Goal: Navigation & Orientation: Find specific page/section

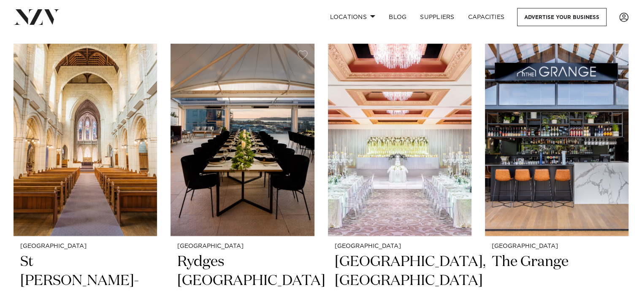
scroll to position [2329, 0]
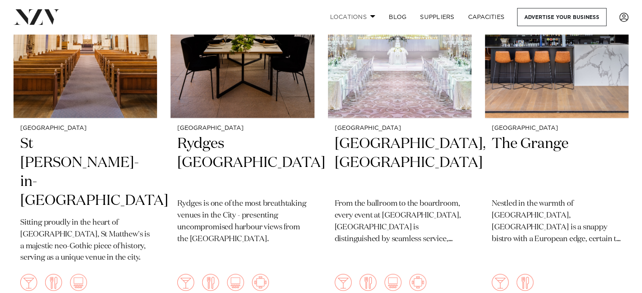
click at [365, 15] on link "Locations" at bounding box center [352, 17] width 59 height 18
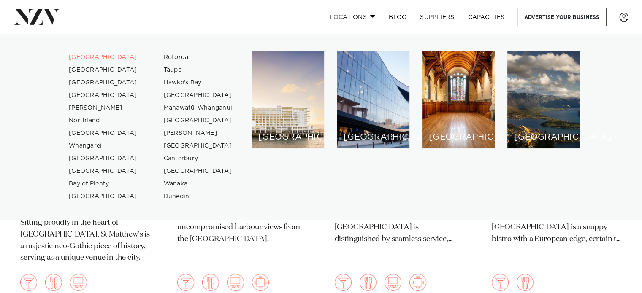
click at [341, 19] on link "Locations" at bounding box center [352, 17] width 59 height 18
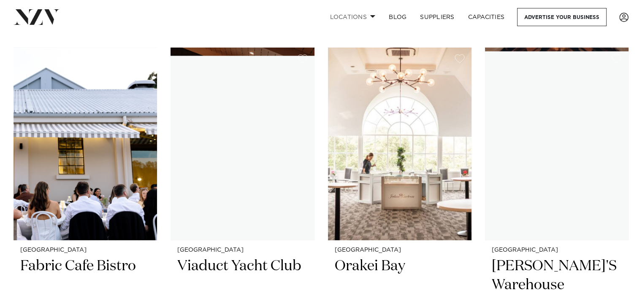
scroll to position [8980, 0]
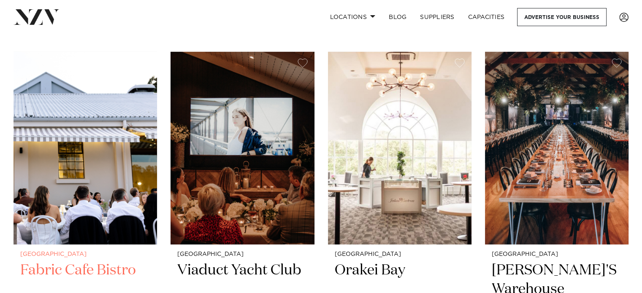
click at [127, 124] on img at bounding box center [85, 148] width 143 height 192
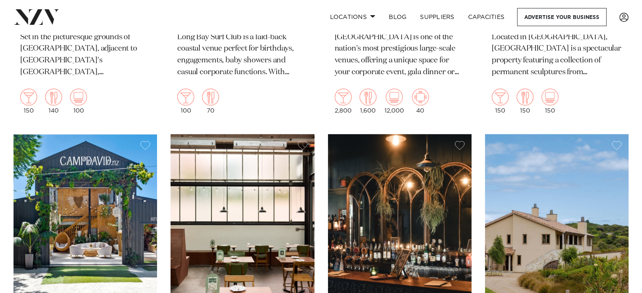
scroll to position [10486, 0]
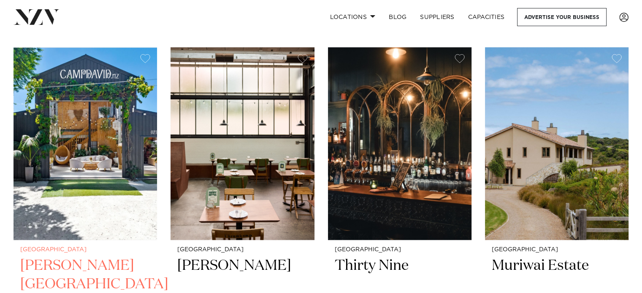
click at [101, 128] on img at bounding box center [85, 143] width 143 height 192
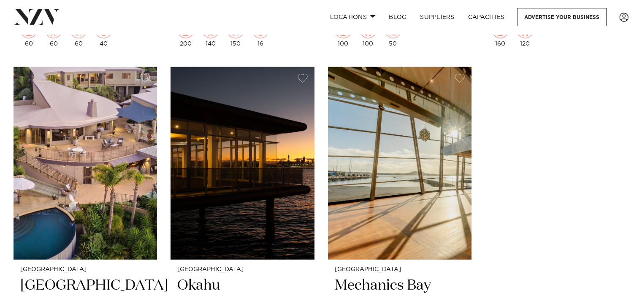
scroll to position [11605, 0]
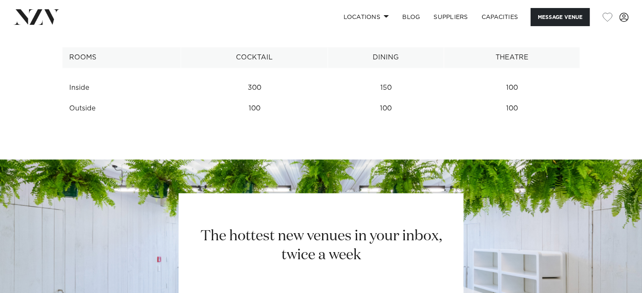
scroll to position [1072, 0]
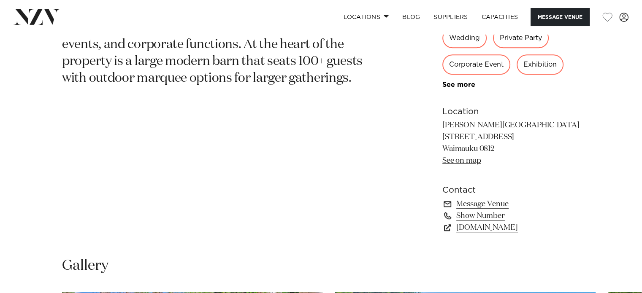
scroll to position [506, 0]
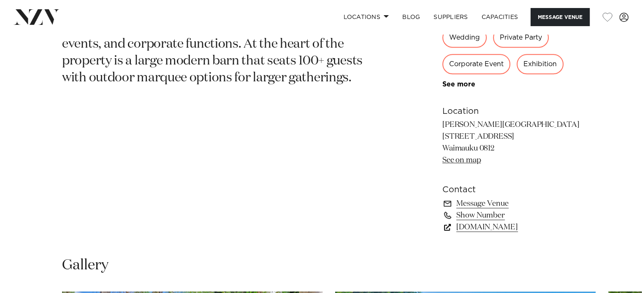
click at [483, 229] on link "CampDavid.nz" at bounding box center [511, 228] width 138 height 12
